Goal: Task Accomplishment & Management: Complete application form

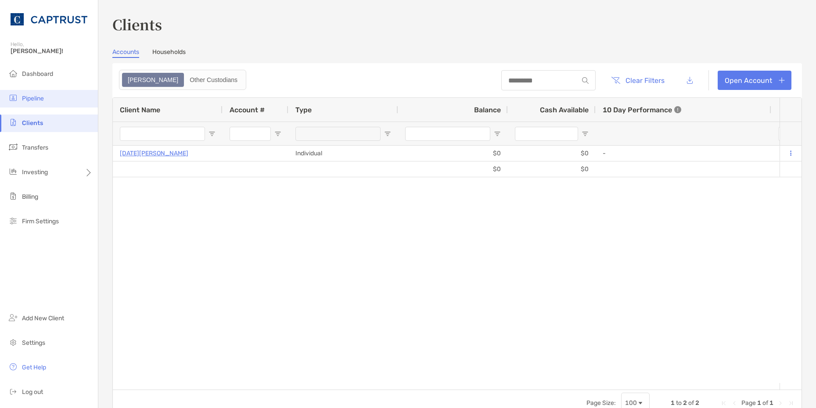
click at [39, 95] on span "Pipeline" at bounding box center [33, 98] width 22 height 7
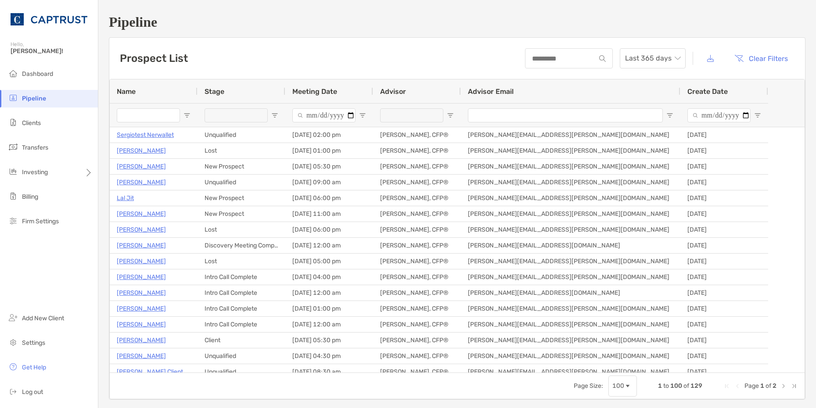
type input "*****"
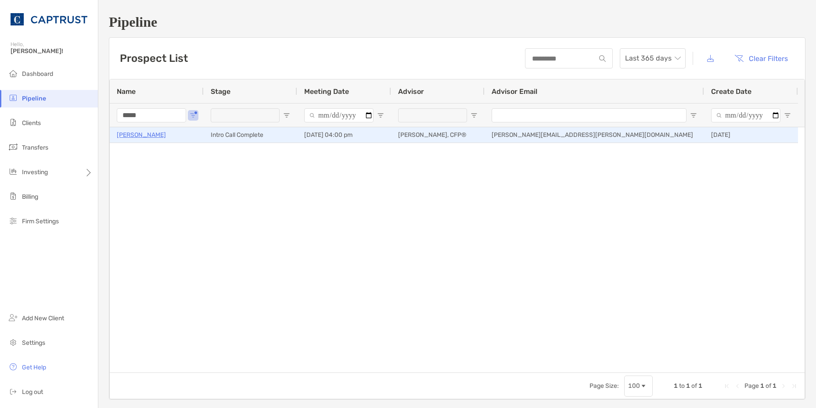
click at [148, 136] on p "[PERSON_NAME]" at bounding box center [141, 135] width 49 height 11
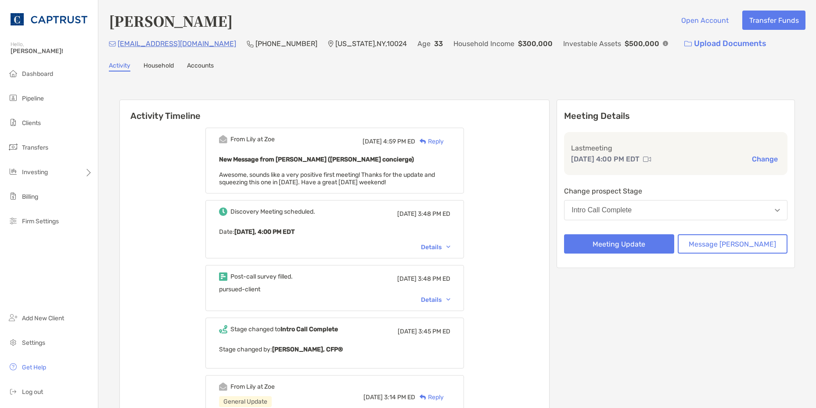
drag, startPoint x: 717, startPoint y: 205, endPoint x: 713, endPoint y: 209, distance: 5.6
click at [717, 205] on button "Intro Call Complete" at bounding box center [675, 210] width 223 height 20
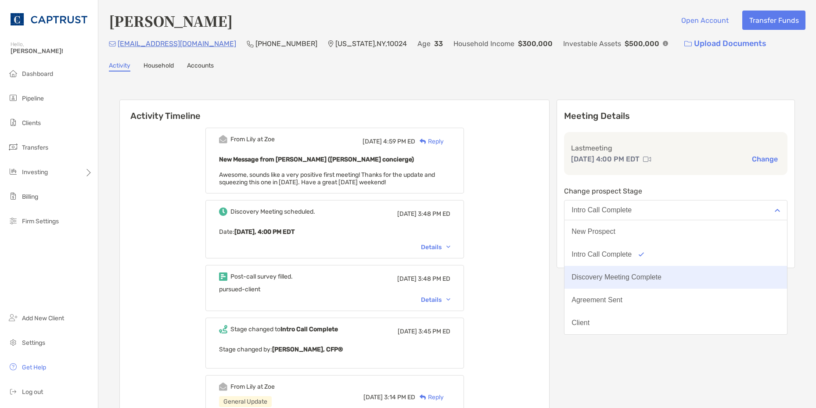
click at [662, 276] on div "Discovery Meeting Complete" at bounding box center [617, 278] width 90 height 8
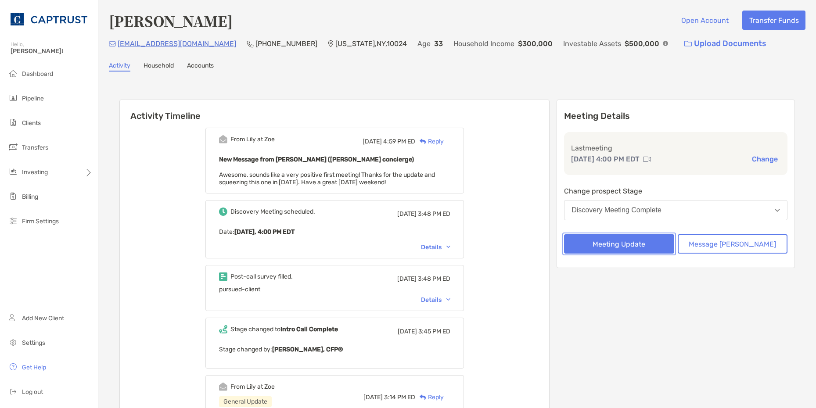
click at [658, 247] on button "Meeting Update" at bounding box center [619, 243] width 110 height 19
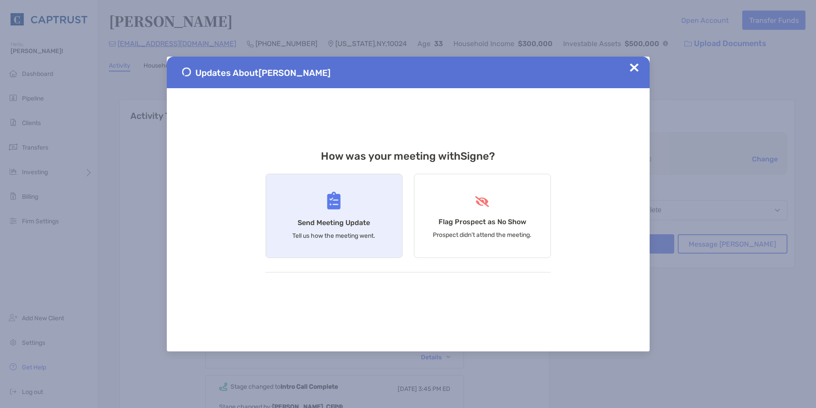
click at [351, 229] on div "Send Meeting Update Tell us how the meeting went." at bounding box center [334, 216] width 137 height 84
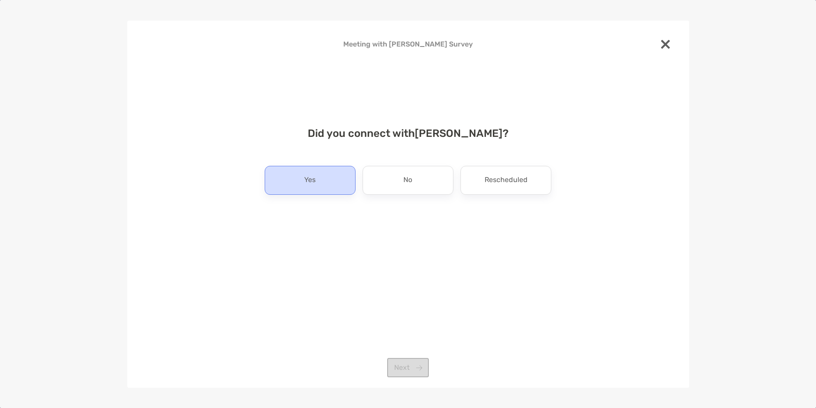
click at [326, 180] on div "Yes" at bounding box center [310, 180] width 91 height 29
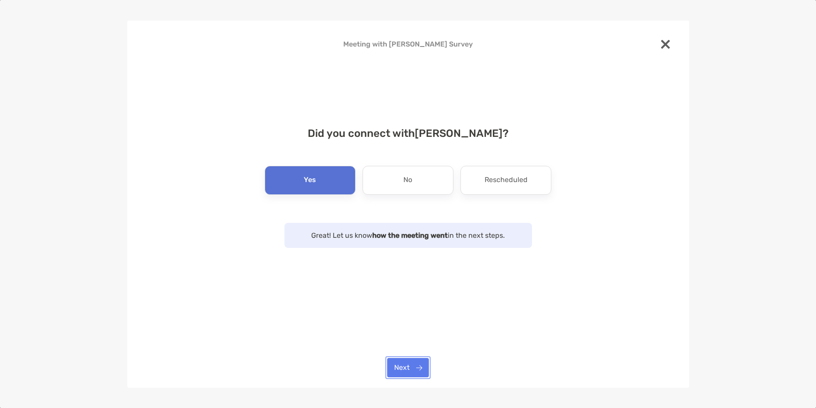
click at [414, 375] on button "Next" at bounding box center [408, 367] width 42 height 19
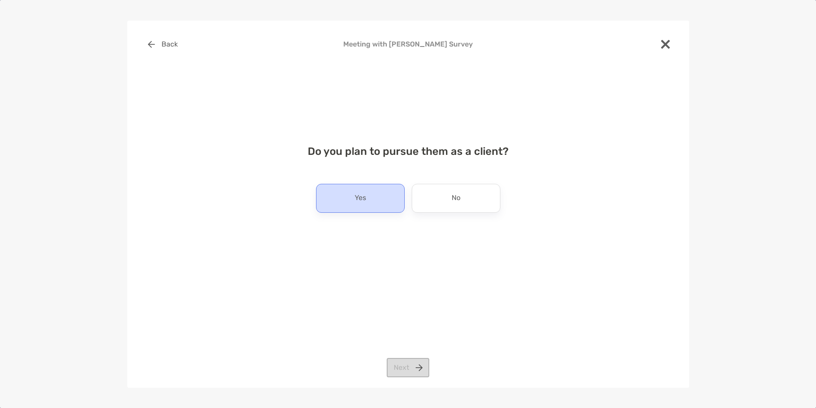
click at [377, 184] on div "Do you plan to pursue them as a client? Yes No Next" at bounding box center [408, 188] width 534 height 106
click at [378, 209] on div "Yes" at bounding box center [360, 198] width 89 height 29
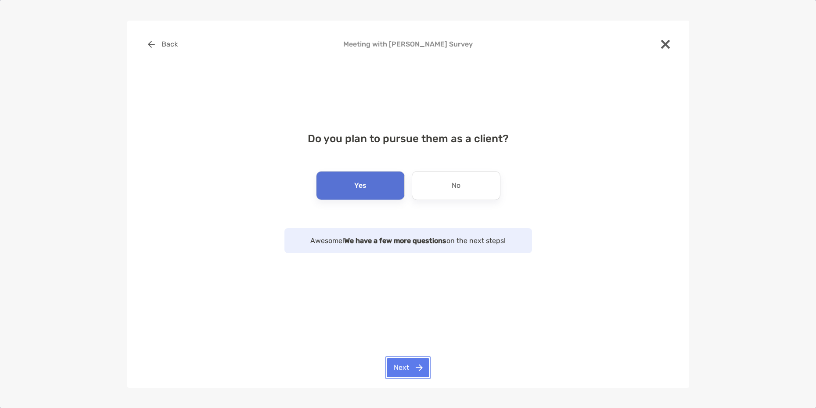
click at [416, 371] on button "Next" at bounding box center [408, 367] width 43 height 19
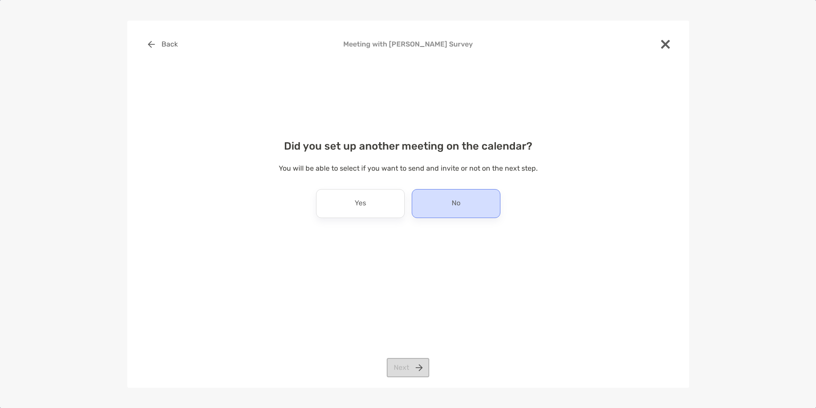
click at [461, 208] on div "No" at bounding box center [456, 203] width 89 height 29
drag, startPoint x: 412, startPoint y: 372, endPoint x: 463, endPoint y: 298, distance: 90.4
click at [412, 373] on button "Next" at bounding box center [408, 367] width 43 height 19
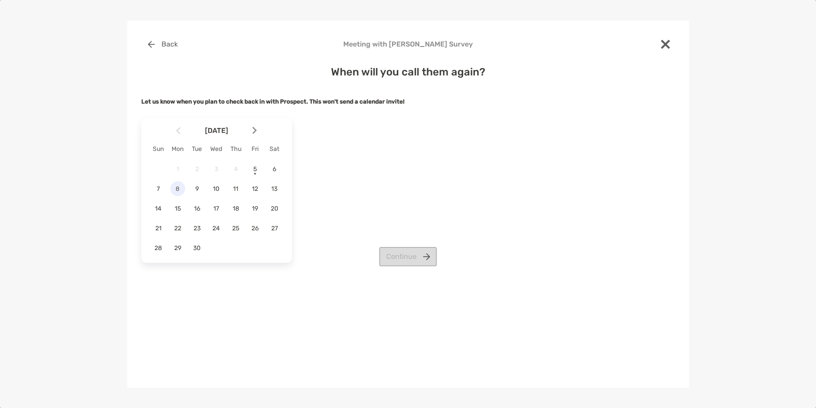
click at [181, 191] on span "8" at bounding box center [177, 188] width 15 height 7
click at [419, 250] on button "Continue" at bounding box center [408, 256] width 58 height 19
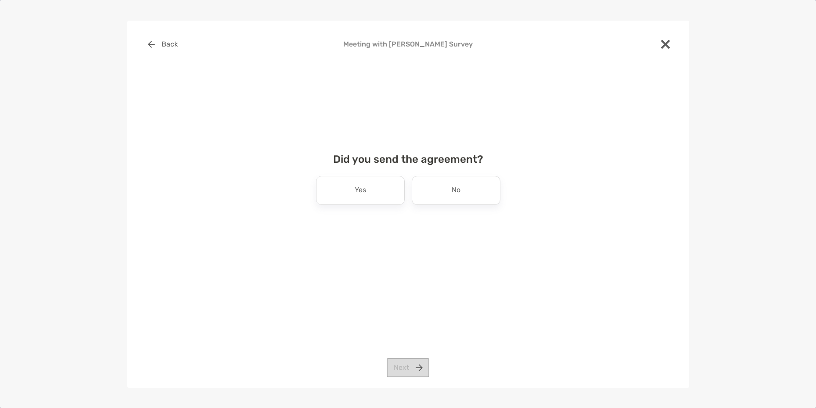
drag, startPoint x: 368, startPoint y: 188, endPoint x: 403, endPoint y: 243, distance: 65.2
click at [368, 187] on div "Yes" at bounding box center [360, 190] width 89 height 29
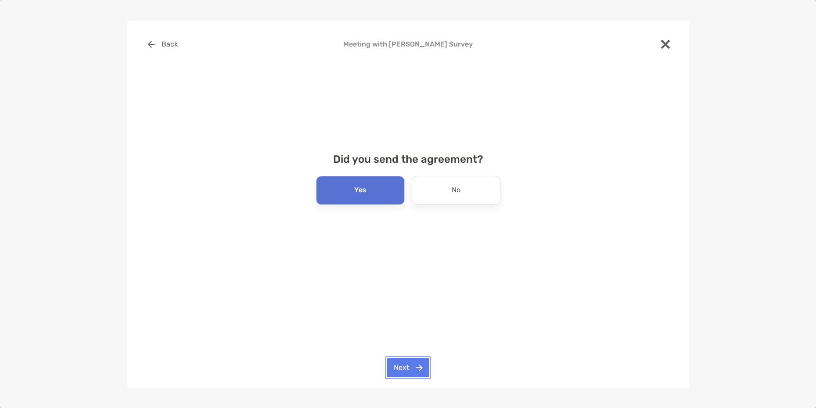
drag, startPoint x: 421, startPoint y: 369, endPoint x: 577, endPoint y: 376, distance: 156.5
click at [421, 369] on button "Next" at bounding box center [408, 367] width 43 height 19
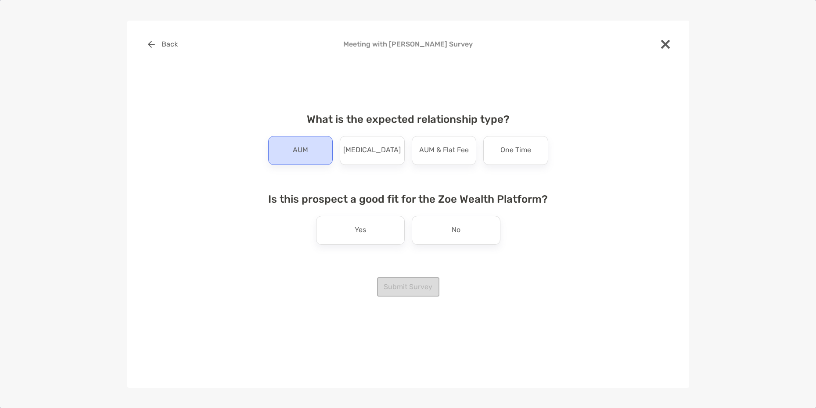
click at [309, 148] on div "AUM" at bounding box center [300, 150] width 65 height 29
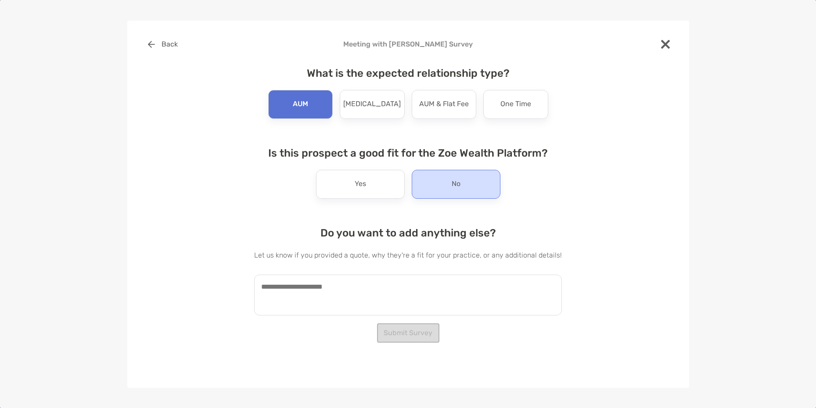
click at [468, 181] on div "No" at bounding box center [456, 184] width 89 height 29
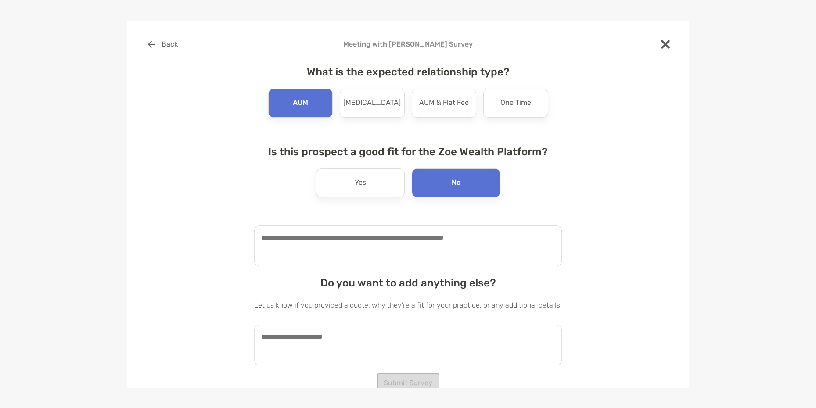
click at [384, 247] on textarea at bounding box center [408, 246] width 308 height 41
type textarea "*"
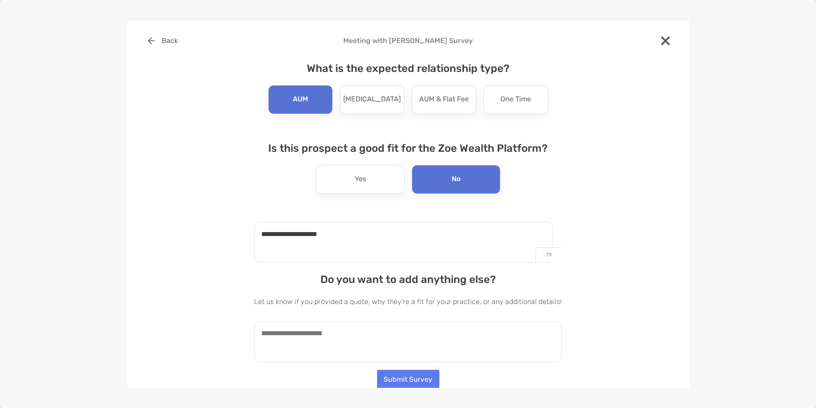
scroll to position [5, 0]
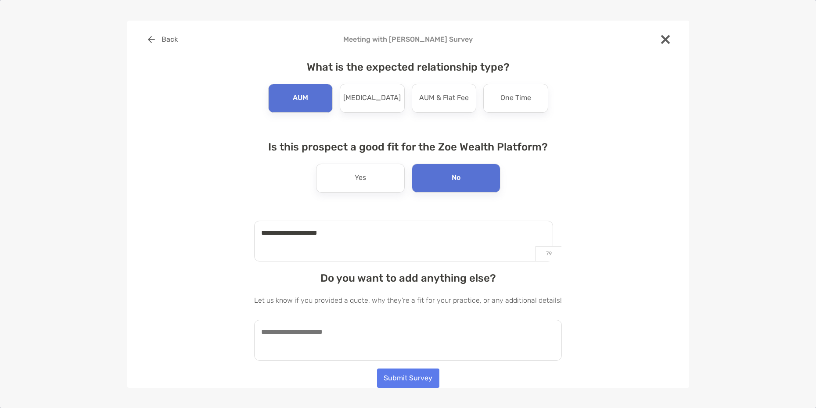
type textarea "**********"
click at [407, 345] on textarea at bounding box center [408, 340] width 308 height 41
drag, startPoint x: 323, startPoint y: 327, endPoint x: 341, endPoint y: 323, distance: 18.0
click at [325, 327] on textarea at bounding box center [408, 340] width 308 height 41
click at [489, 336] on textarea "**********" at bounding box center [403, 340] width 299 height 41
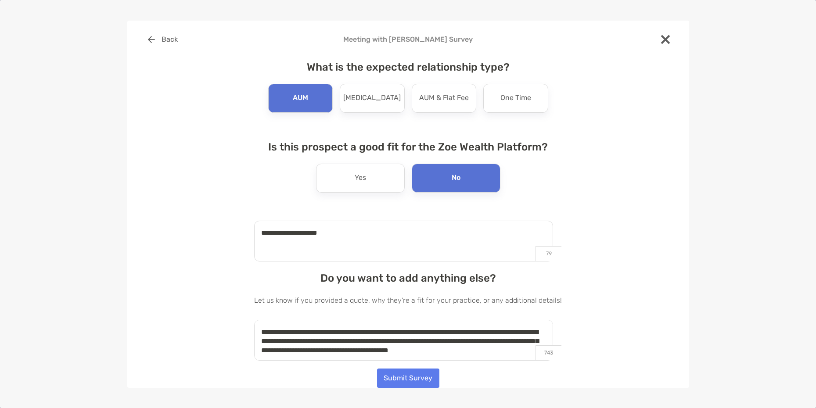
scroll to position [4, 0]
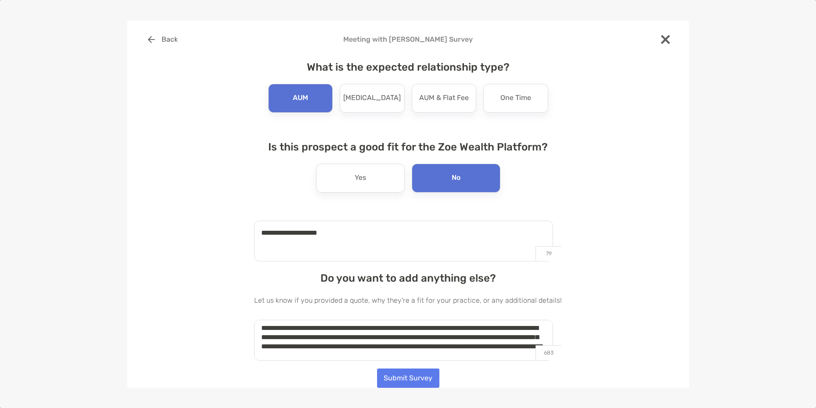
type textarea "**********"
click at [398, 377] on button "Submit Survey" at bounding box center [408, 378] width 62 height 19
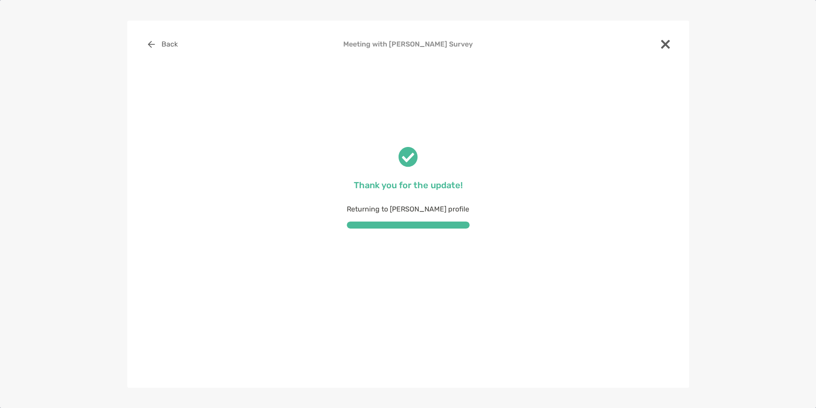
scroll to position [0, 0]
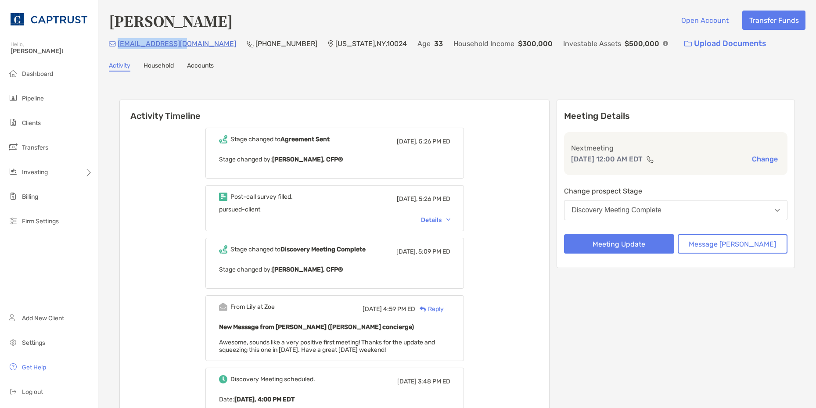
drag, startPoint x: 184, startPoint y: 43, endPoint x: 119, endPoint y: 49, distance: 65.2
click at [119, 49] on div "signec1@gmail.com (917) 209-1935 New York , NY , 10024 Age 33 Household Income …" at bounding box center [457, 43] width 697 height 19
copy p "[EMAIL_ADDRESS][DOMAIN_NAME]"
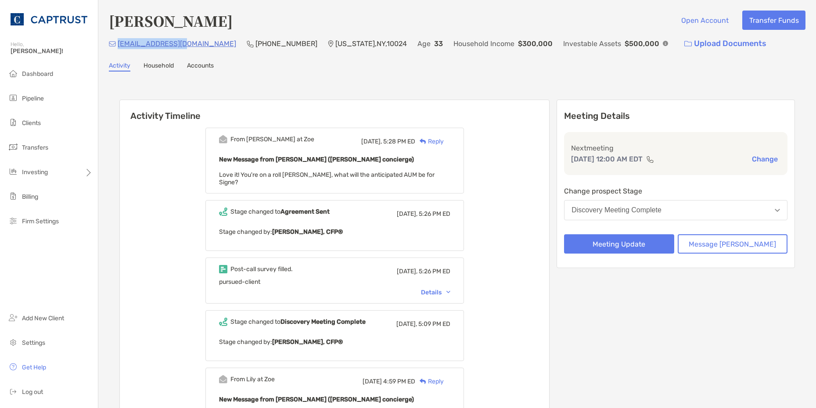
copy p "[EMAIL_ADDRESS][DOMAIN_NAME]"
